Goal: Task Accomplishment & Management: Complete application form

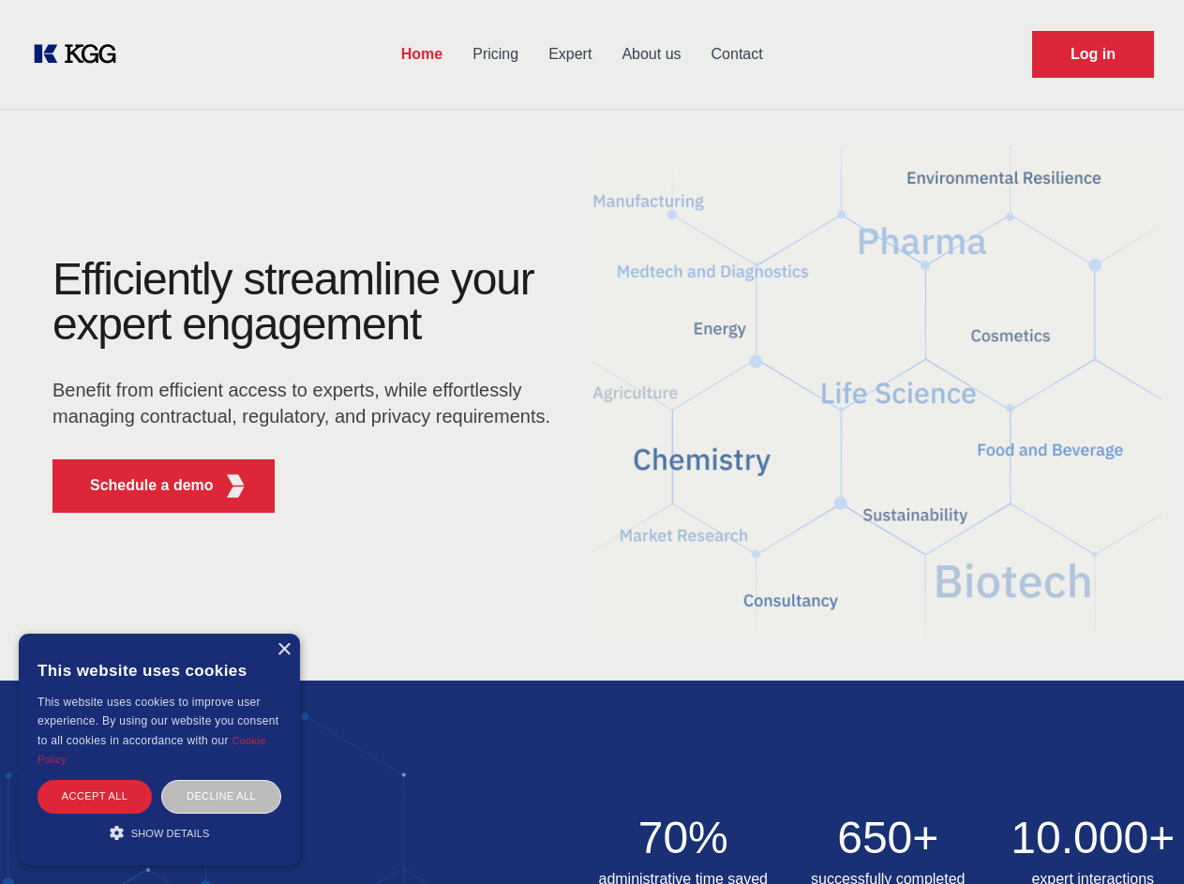
click at [591, 441] on div "Efficiently streamline your expert engagement Benefit from efficient access to …" at bounding box center [307, 392] width 570 height 271
click at [141, 485] on p "Schedule a demo" at bounding box center [152, 485] width 124 height 22
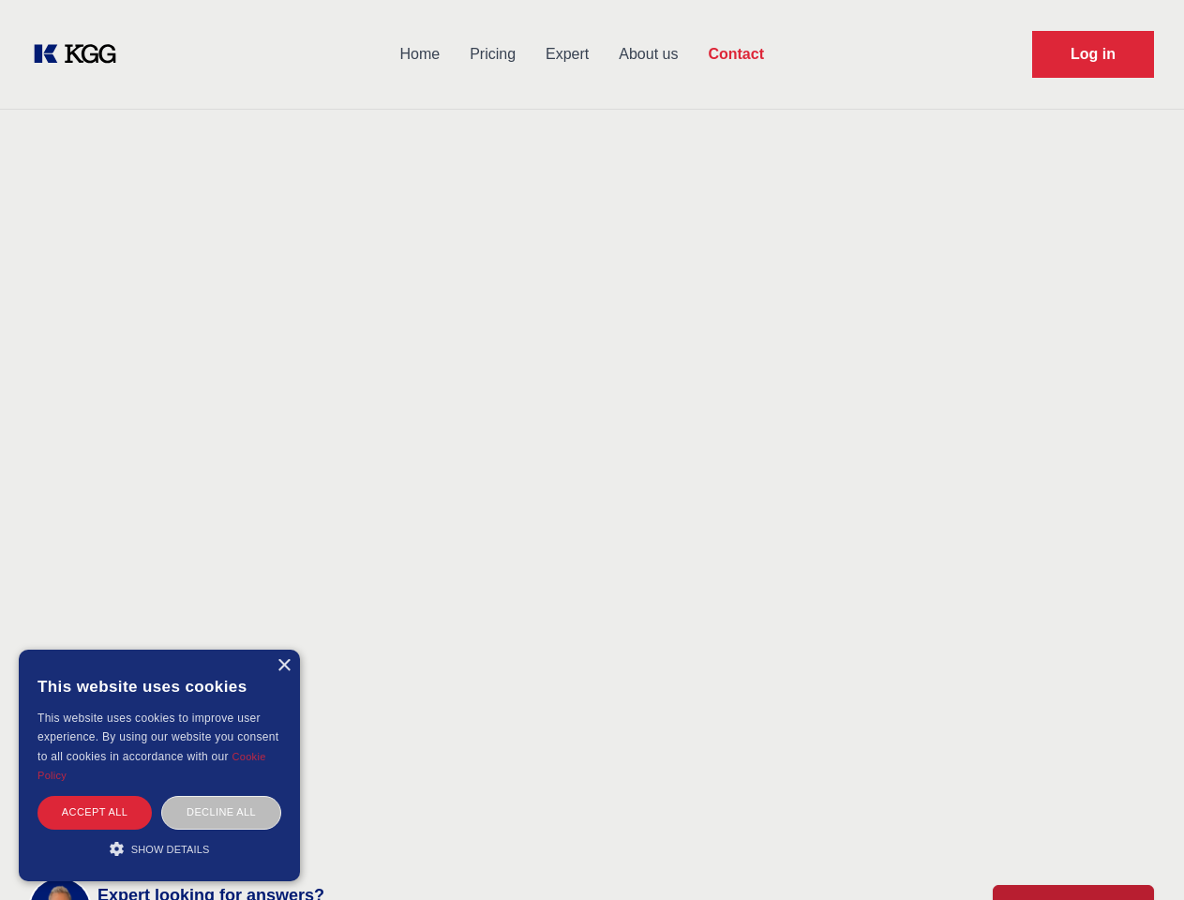
click at [283, 649] on div "× This website uses cookies This website uses cookies to improve user experienc…" at bounding box center [159, 764] width 281 height 231
click at [95, 796] on div "Accept all" at bounding box center [94, 812] width 114 height 33
click at [221, 796] on div "Contact Information We would love to hear from you. Postal address [PERSON_NAME…" at bounding box center [262, 559] width 420 height 569
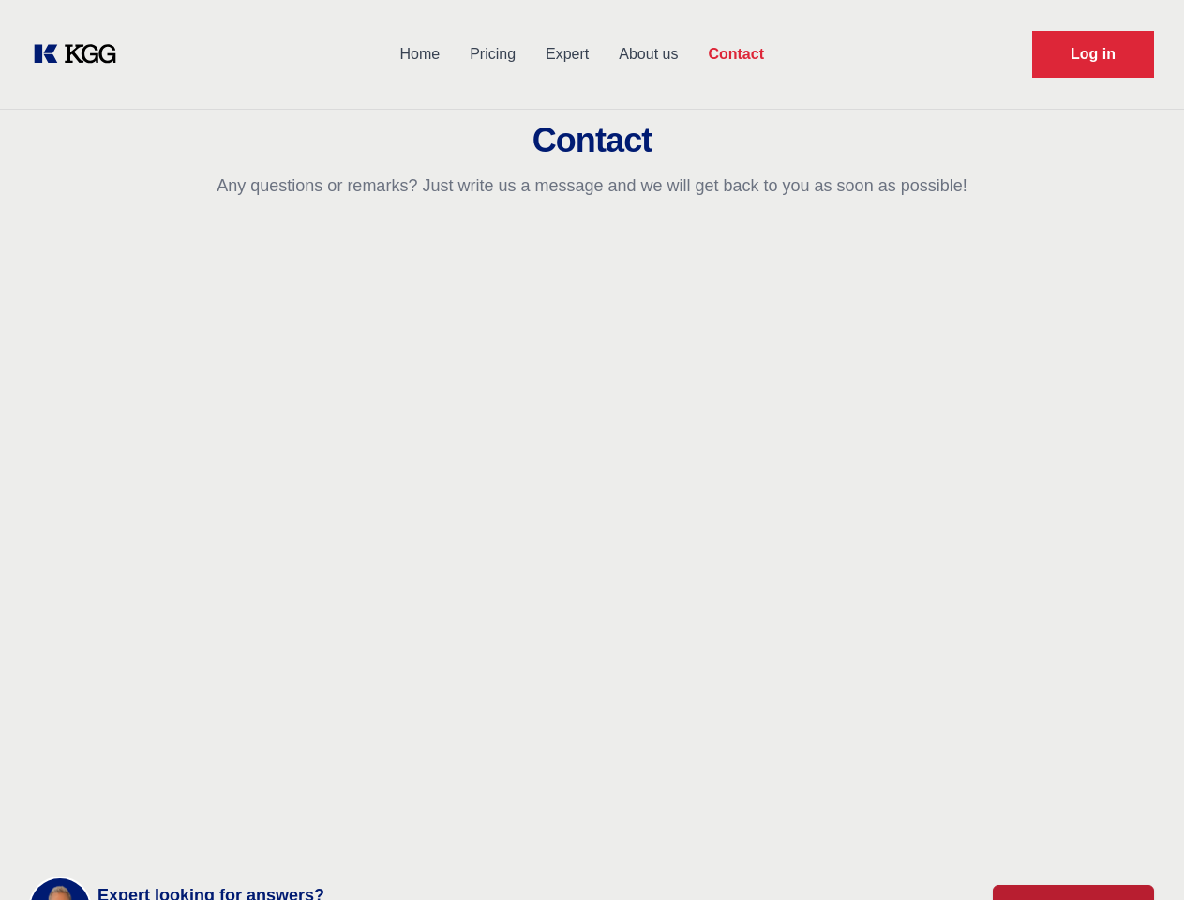
click at [159, 832] on main "Contact Any questions or remarks? Just write us a message and we will get back …" at bounding box center [592, 488] width 1184 height 976
